Goal: Information Seeking & Learning: Learn about a topic

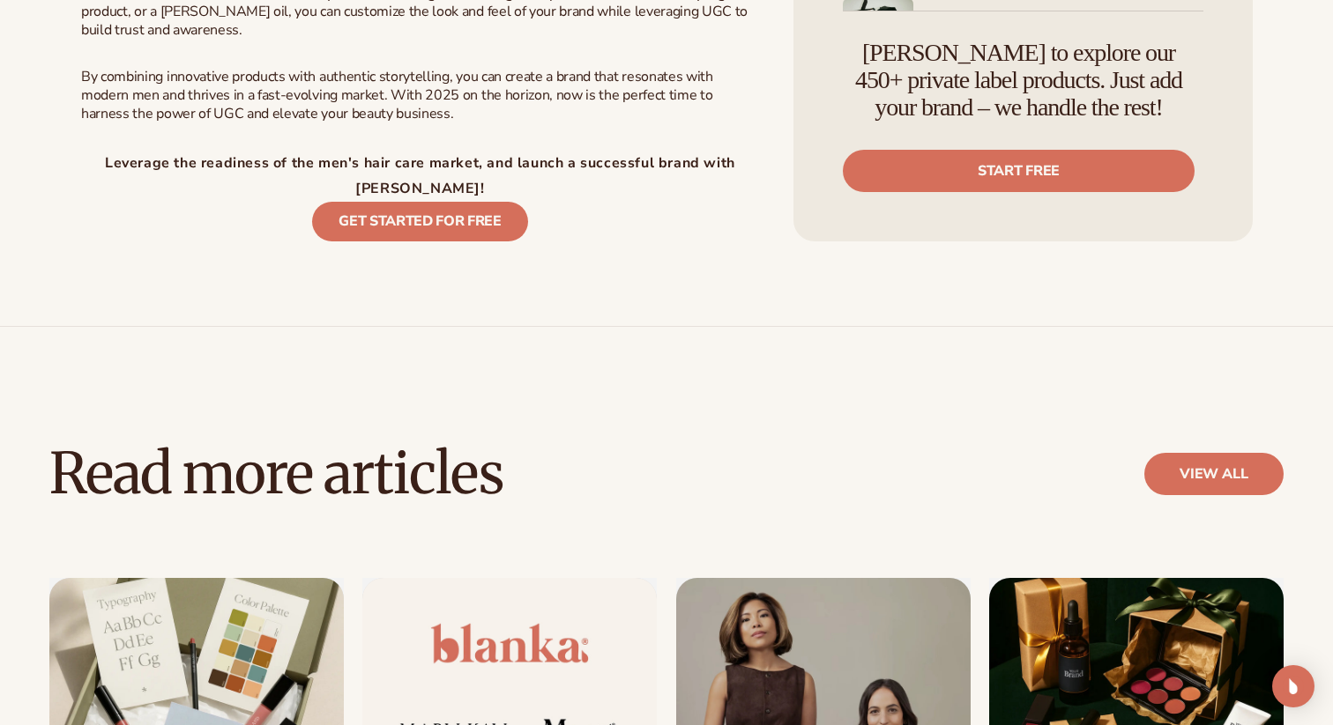
scroll to position [3400, 0]
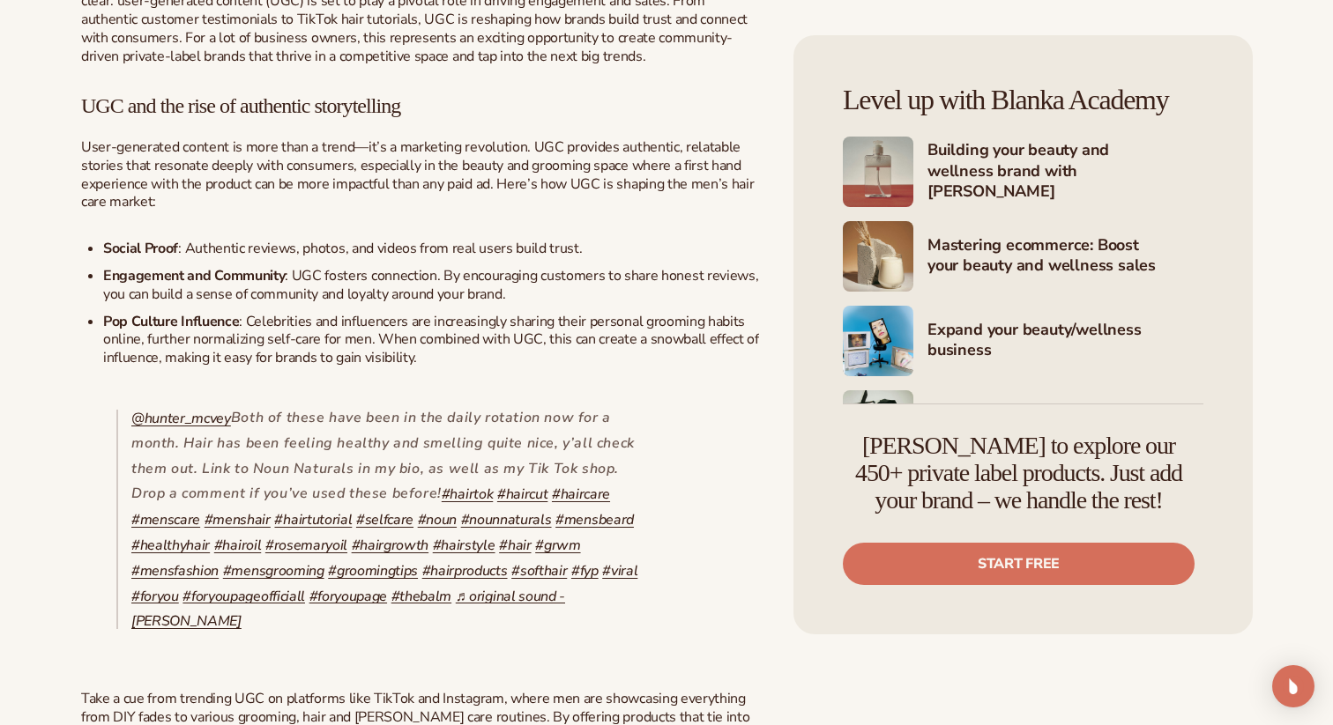
scroll to position [860, 0]
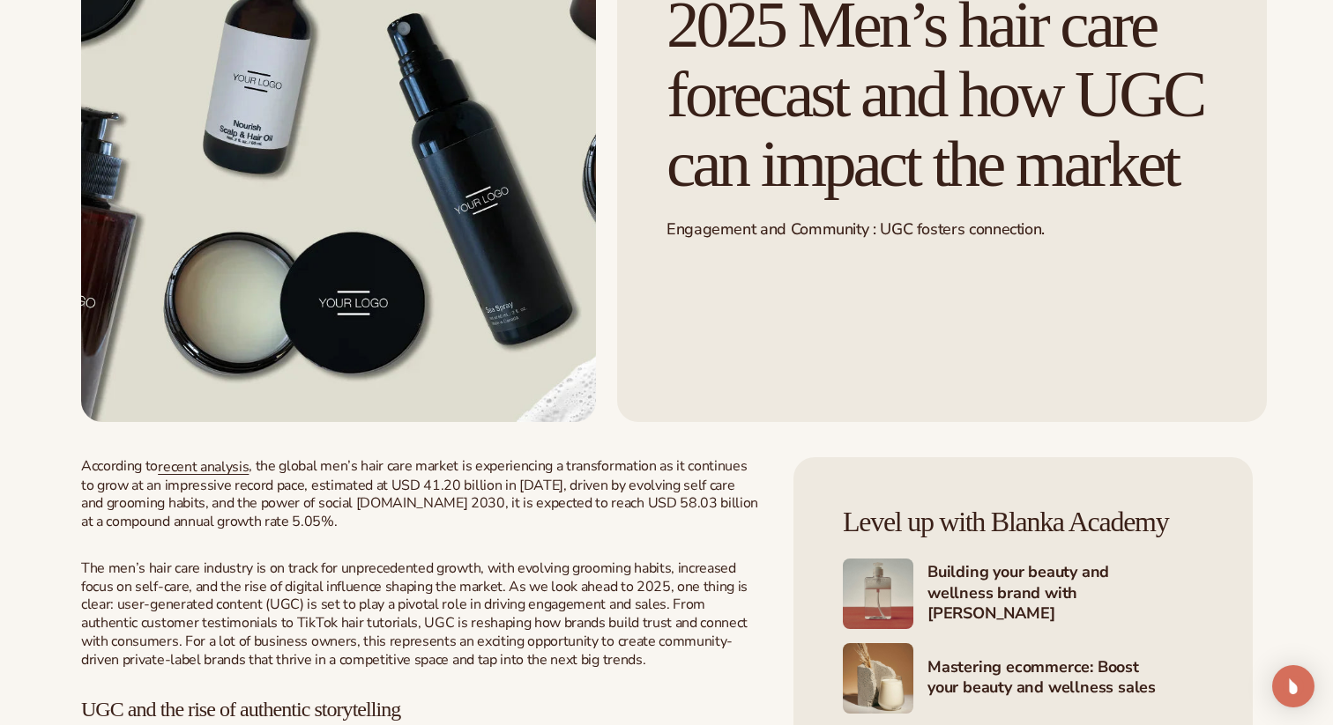
scroll to position [256, 0]
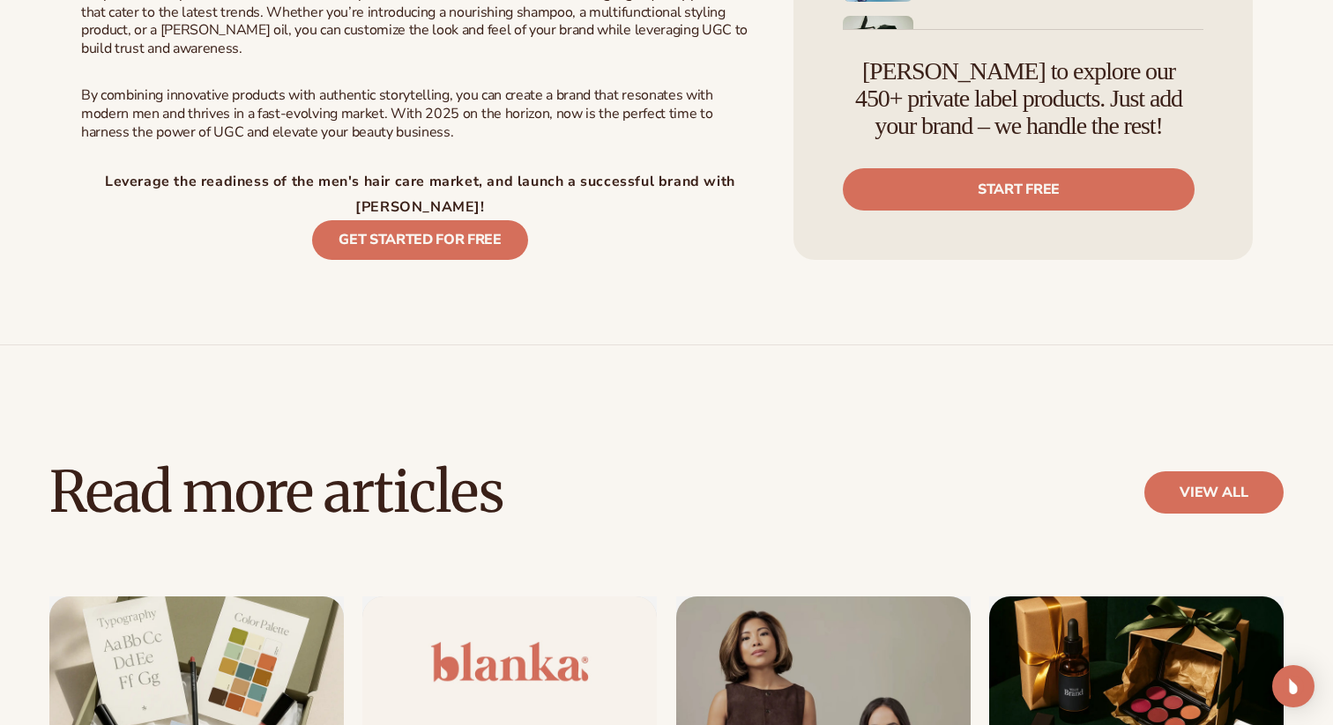
scroll to position [2969, 0]
